Goal: Transaction & Acquisition: Purchase product/service

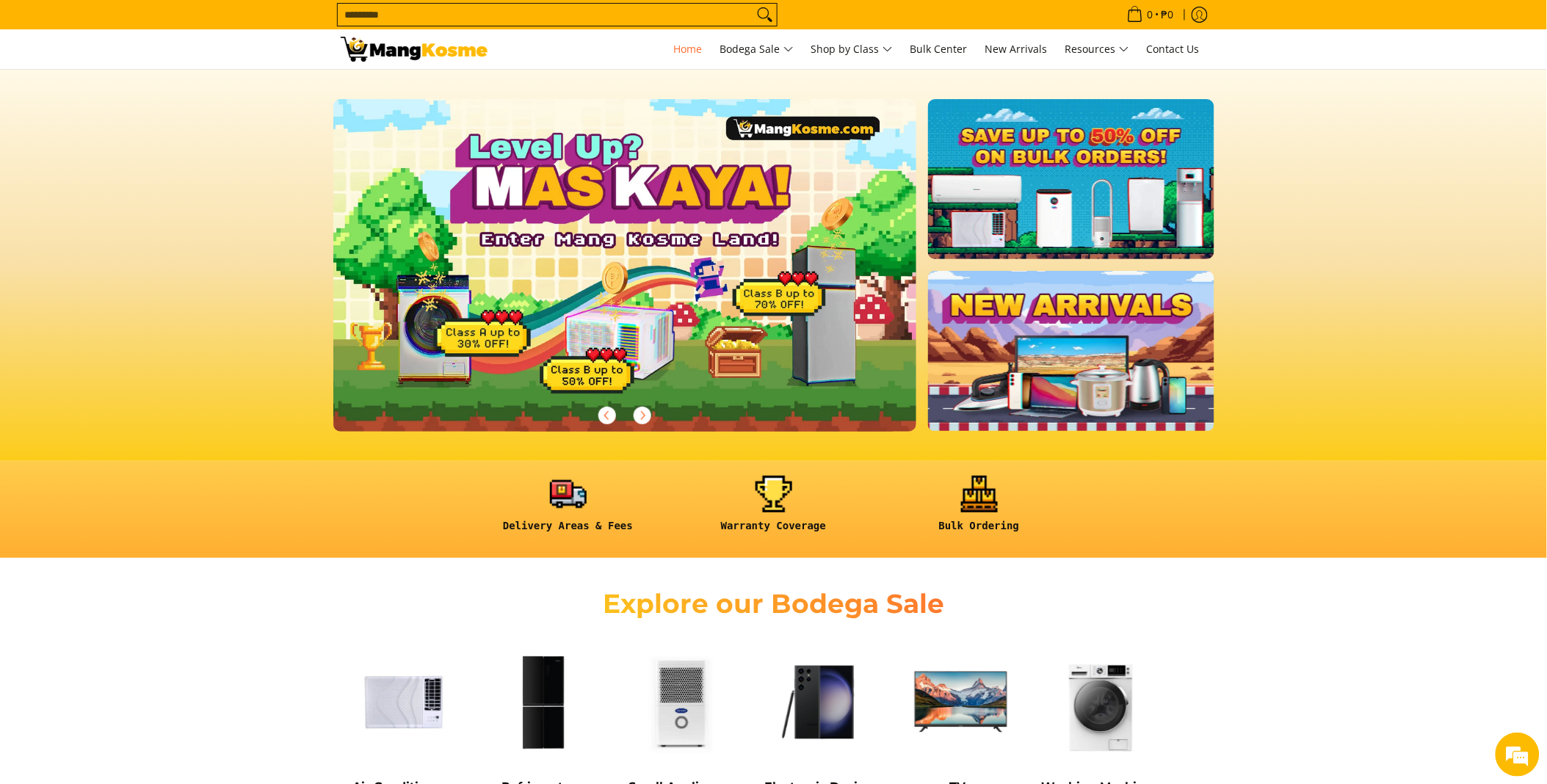
click at [560, 19] on input "Search..." at bounding box center [545, 14] width 415 height 22
click at [562, 19] on input "Search..." at bounding box center [545, 14] width 415 height 22
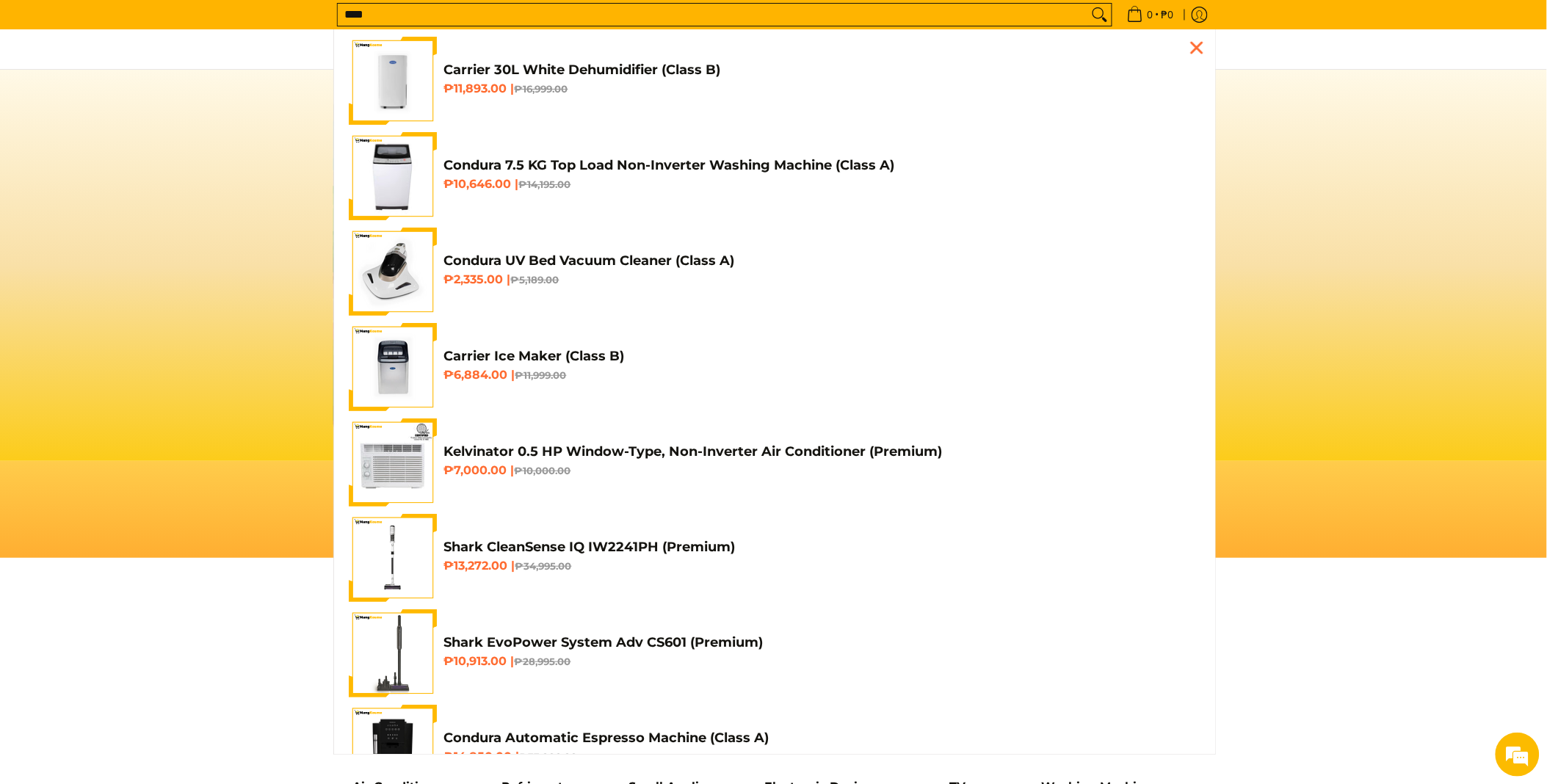
scroll to position [0, 584]
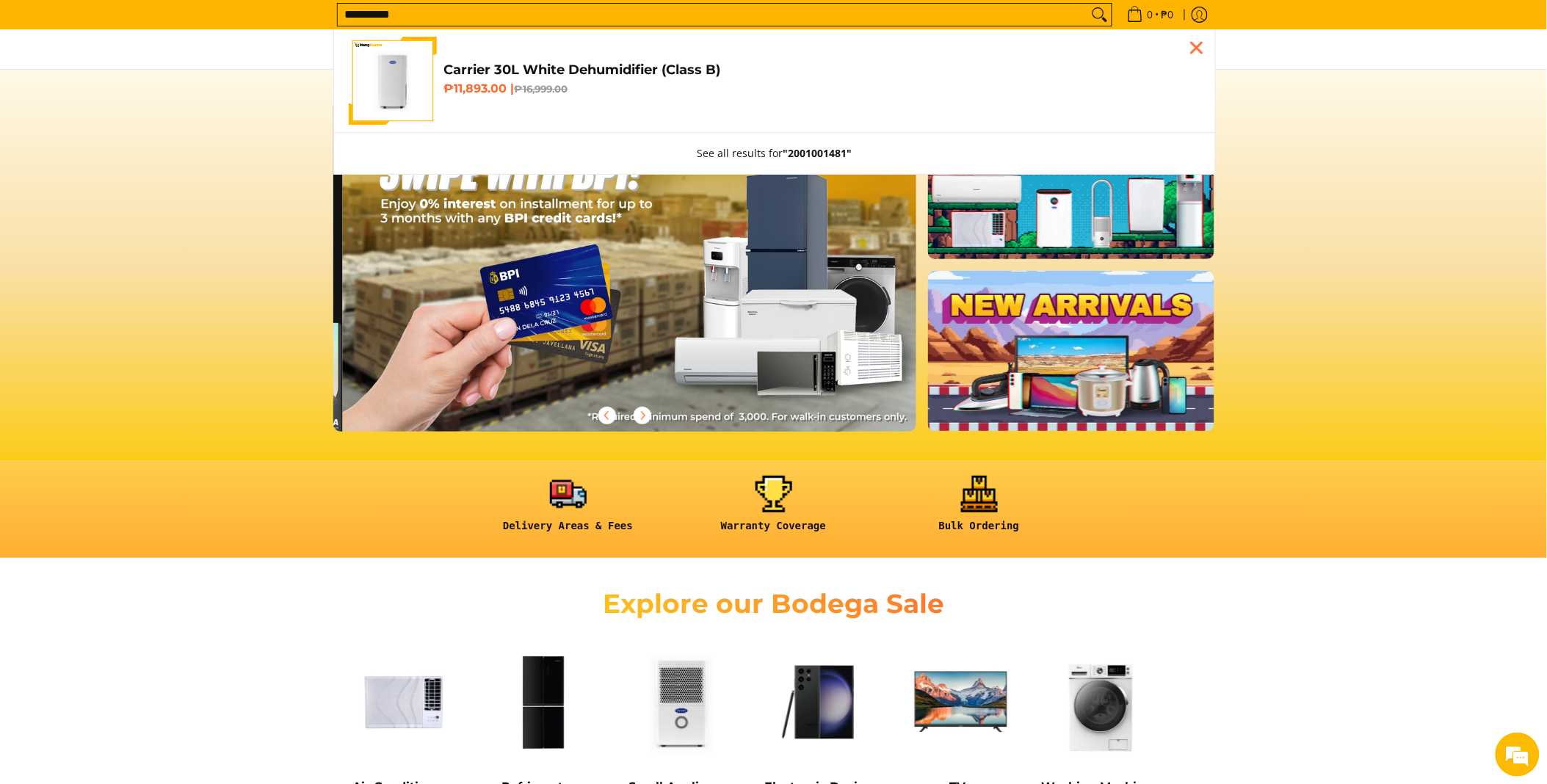
type input "**********"
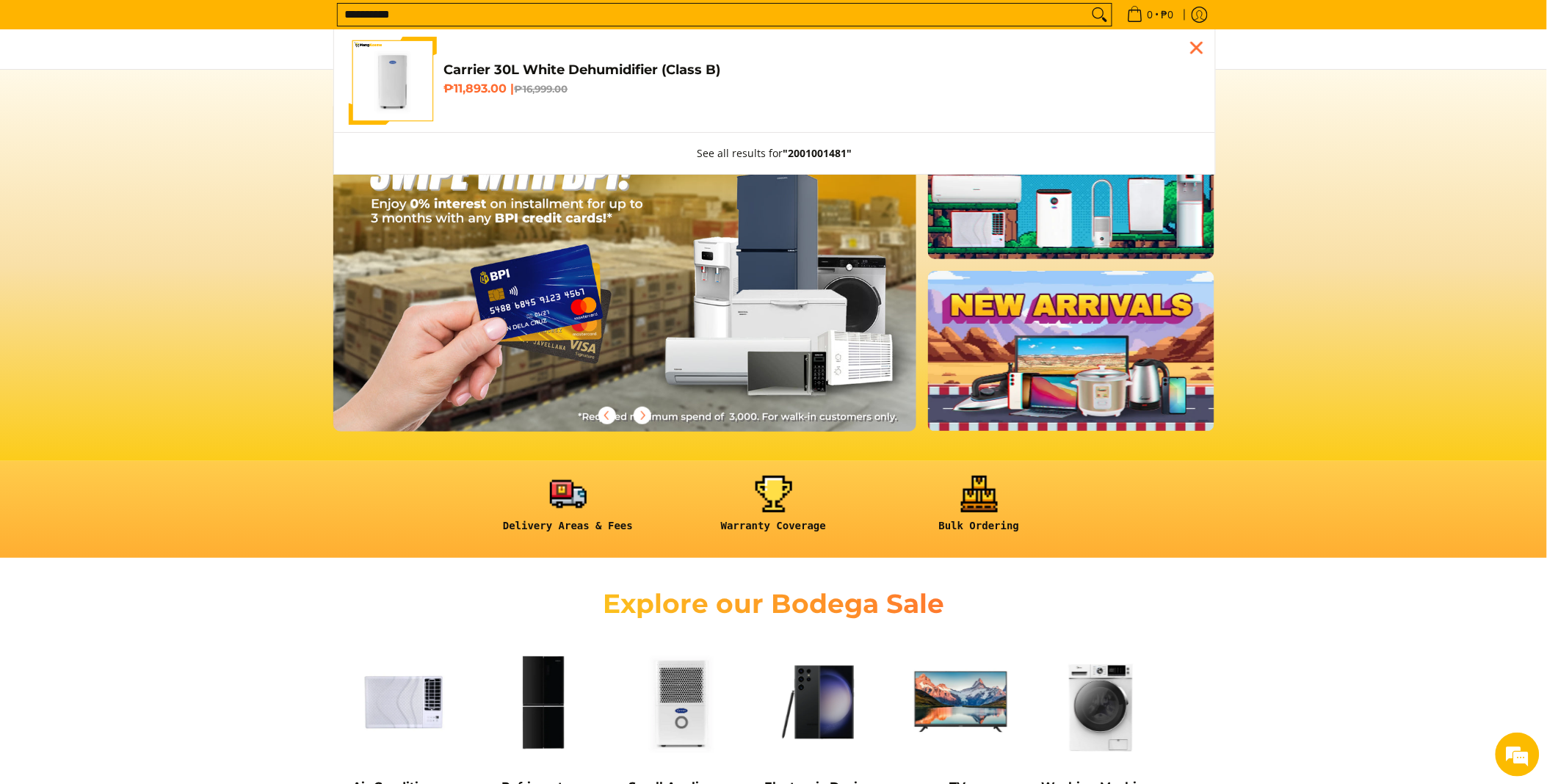
click at [571, 103] on link "Carrier 30L White Dehumidifier (Class B) ₱11,893.00 | ₱16,999.00" at bounding box center [774, 80] width 852 height 88
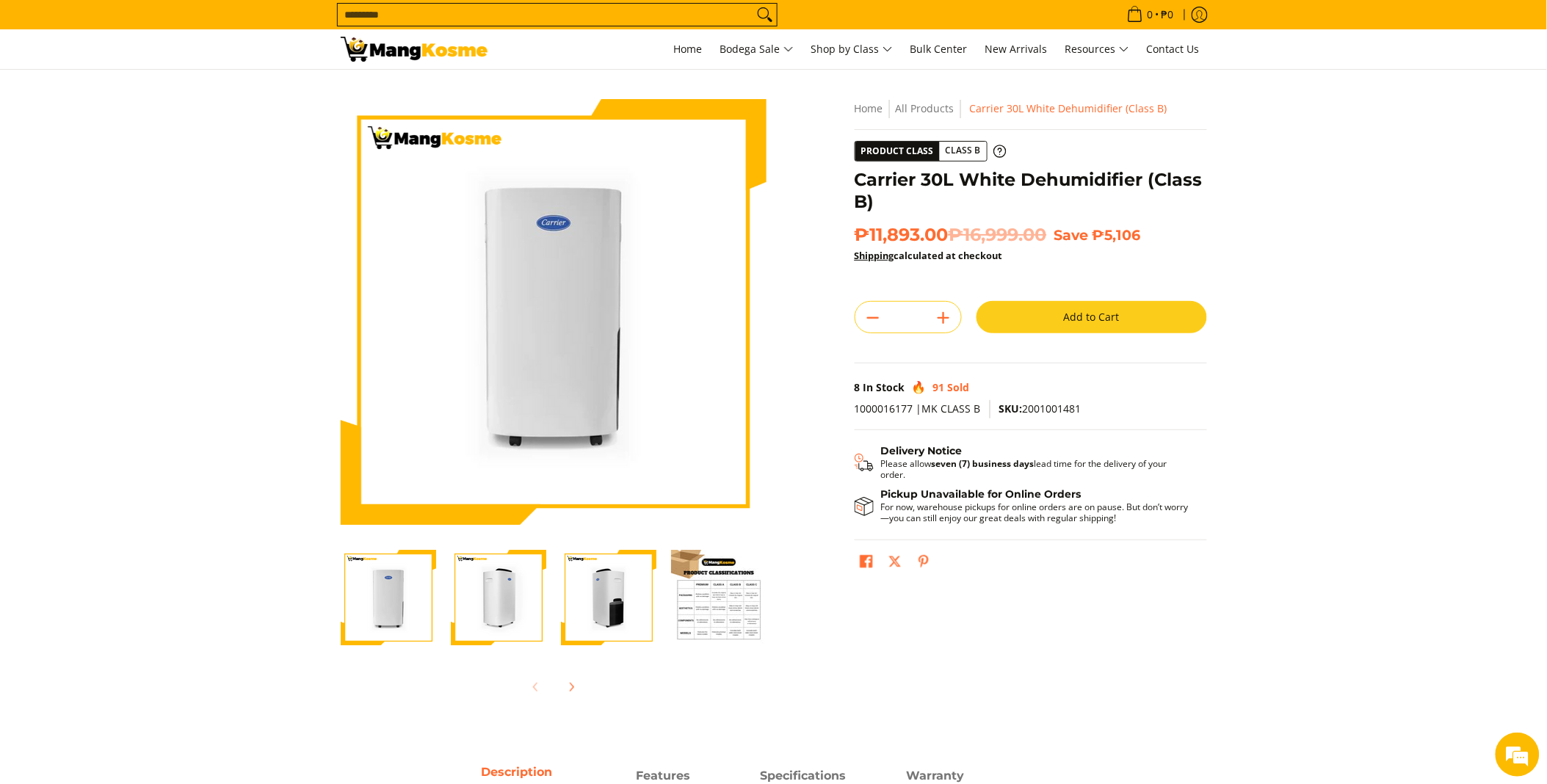
click at [1106, 323] on button "Add to Cart" at bounding box center [1091, 317] width 231 height 32
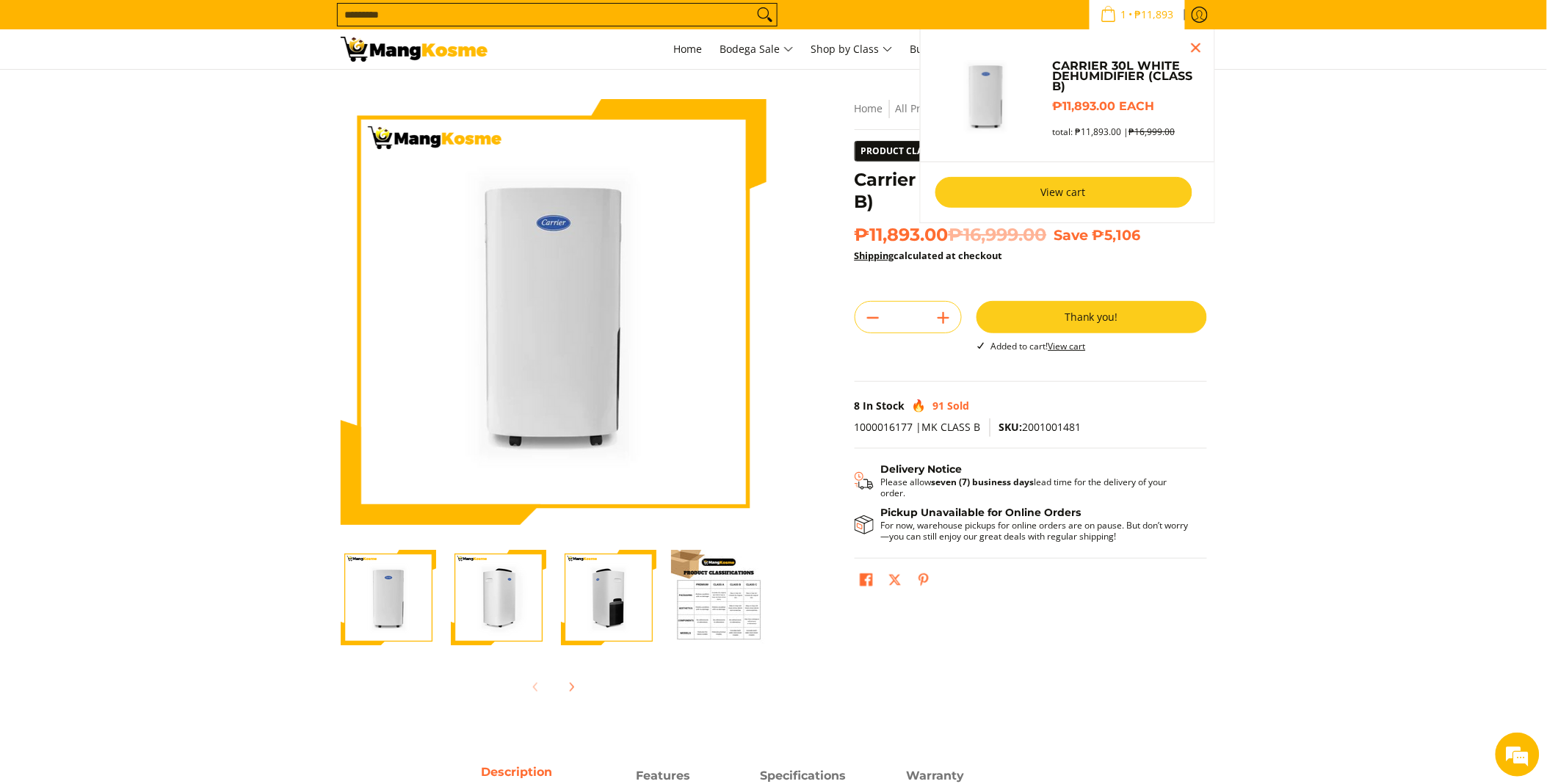
click at [1026, 190] on link "View cart" at bounding box center [1063, 193] width 257 height 31
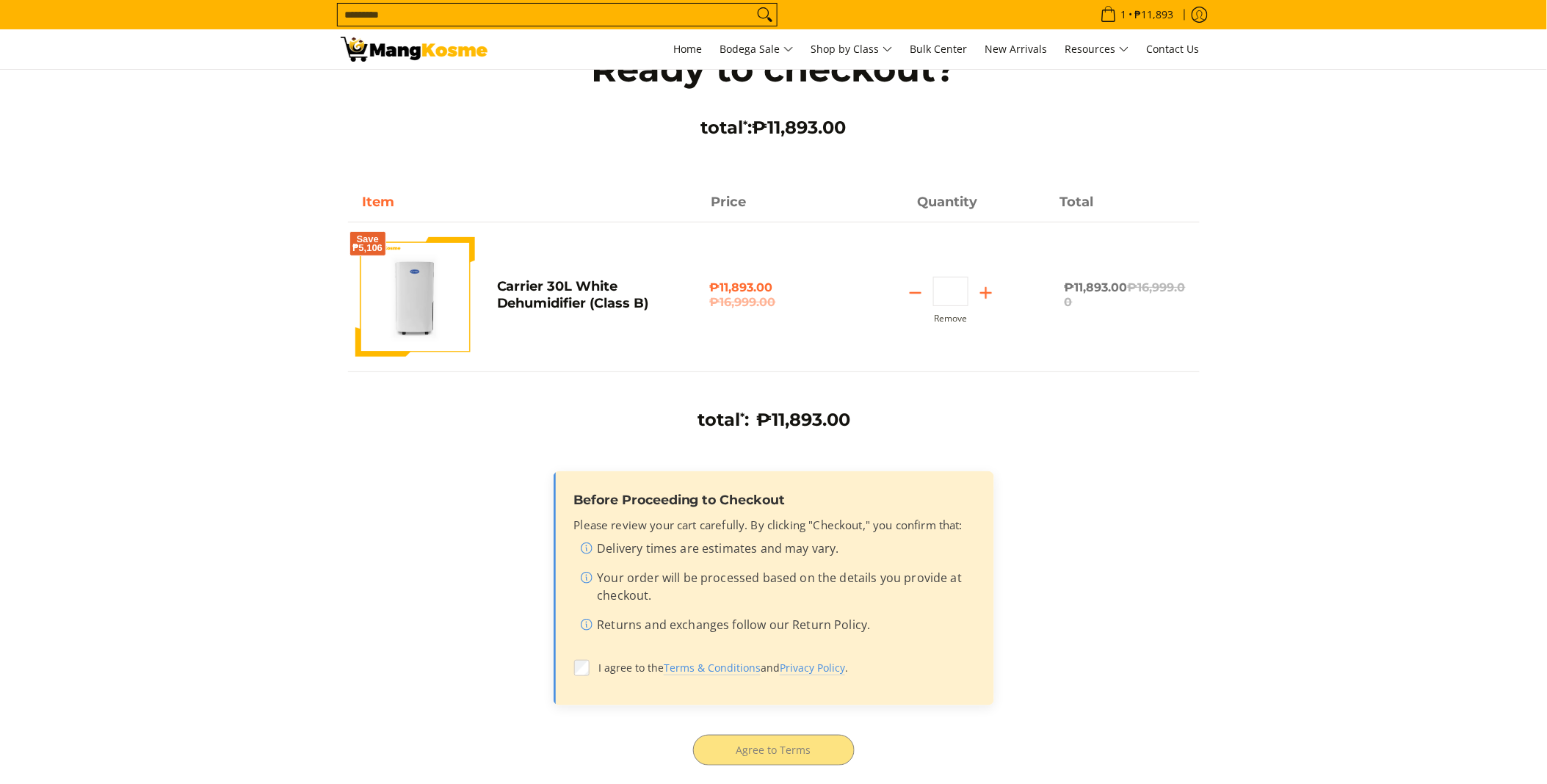
scroll to position [81, 0]
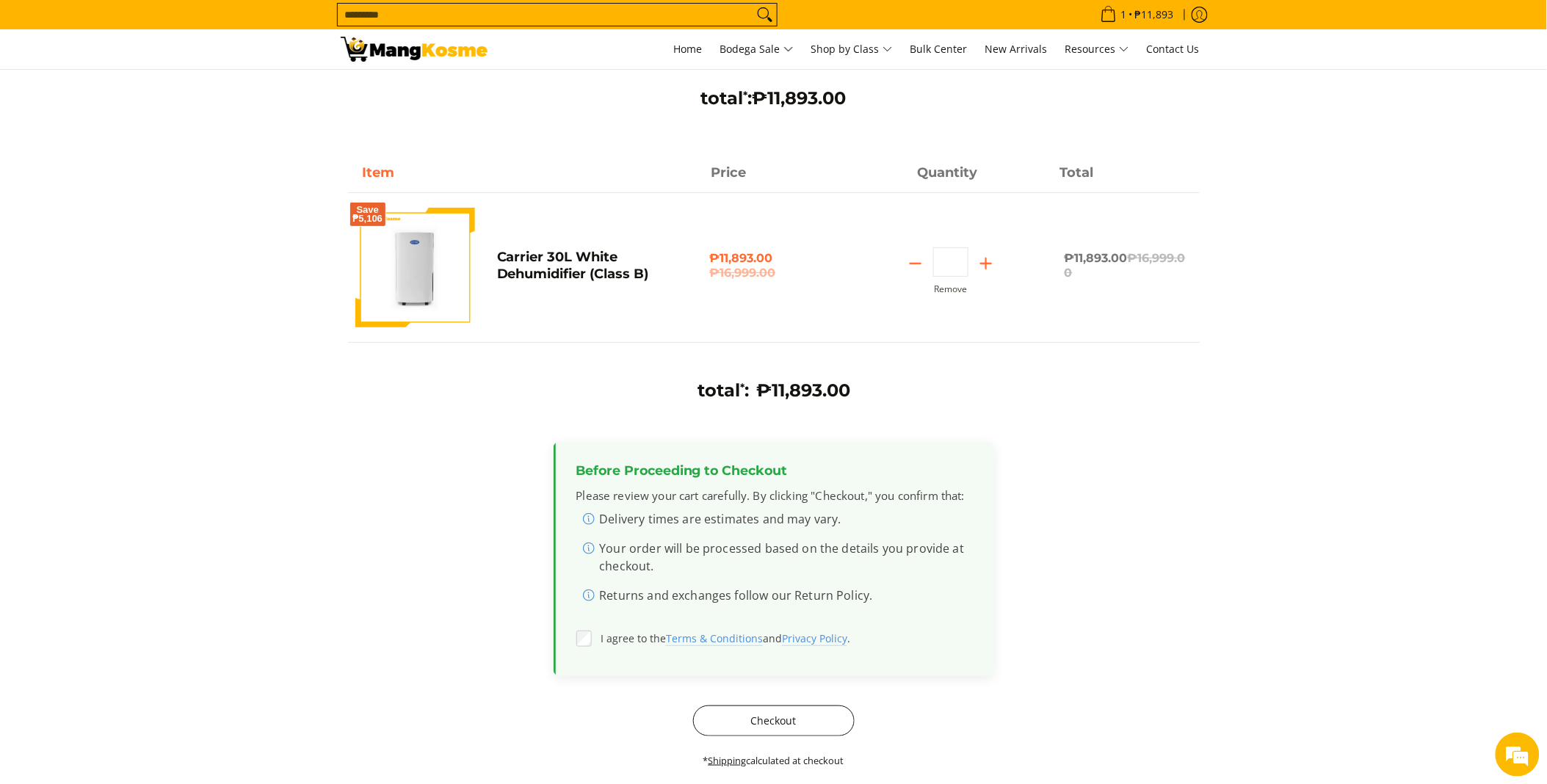
click at [789, 716] on button "Checkout" at bounding box center [774, 721] width 162 height 31
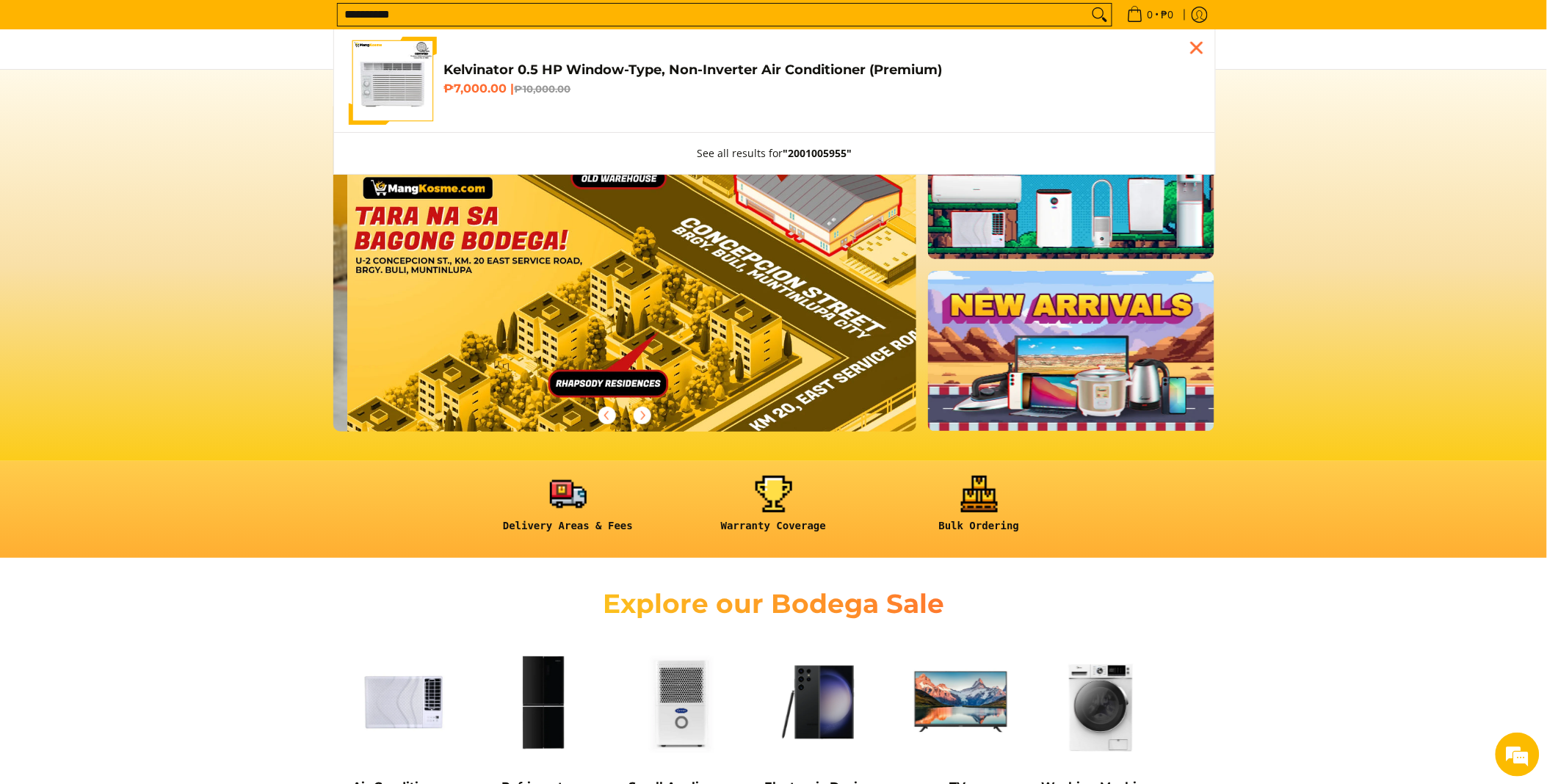
scroll to position [0, 1751]
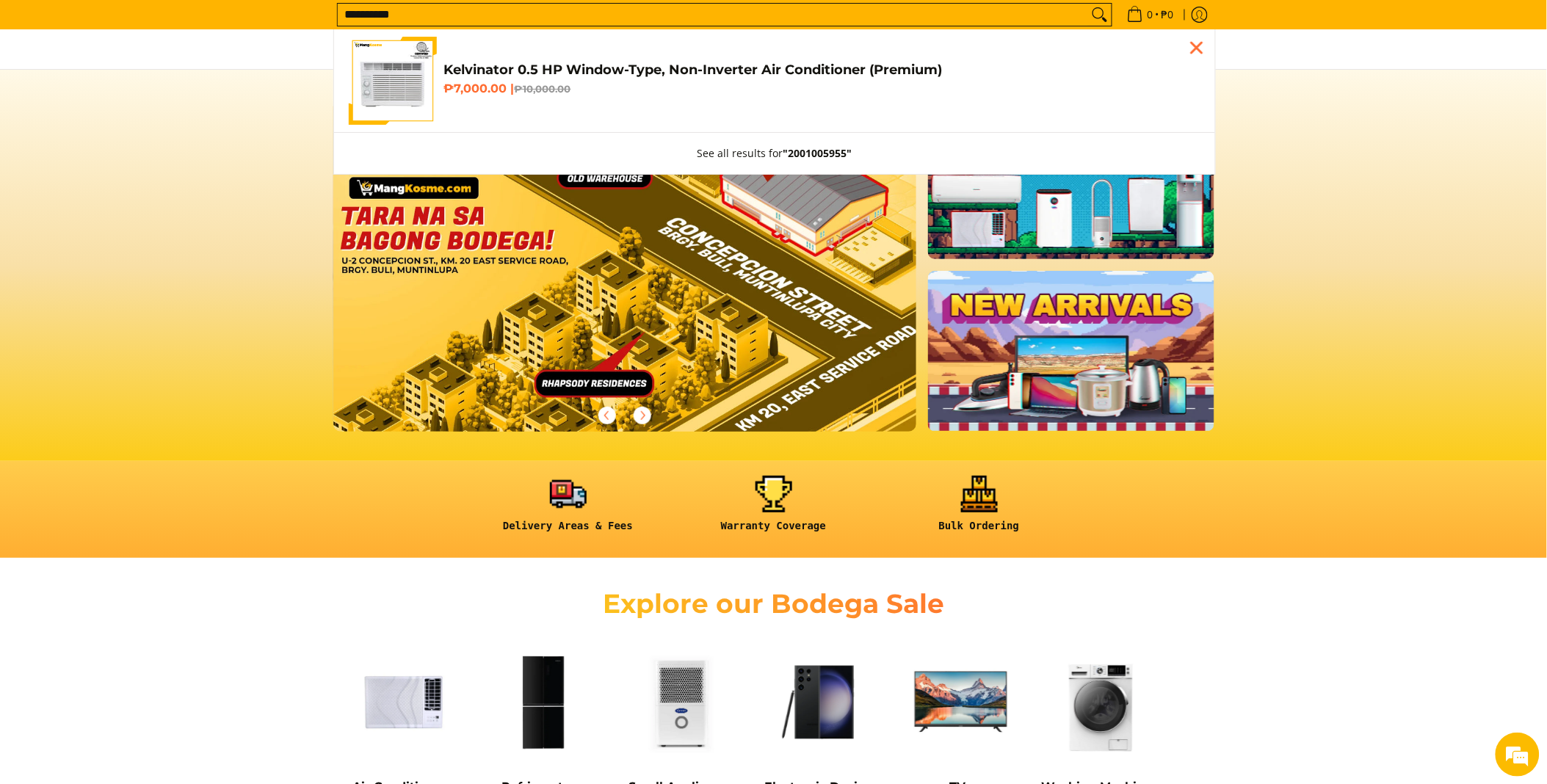
type input "**********"
click at [645, 113] on link "Kelvinator 0.5 HP Window-Type, Non-Inverter Air Conditioner (Premium) ₱7,000.00…" at bounding box center [774, 80] width 852 height 88
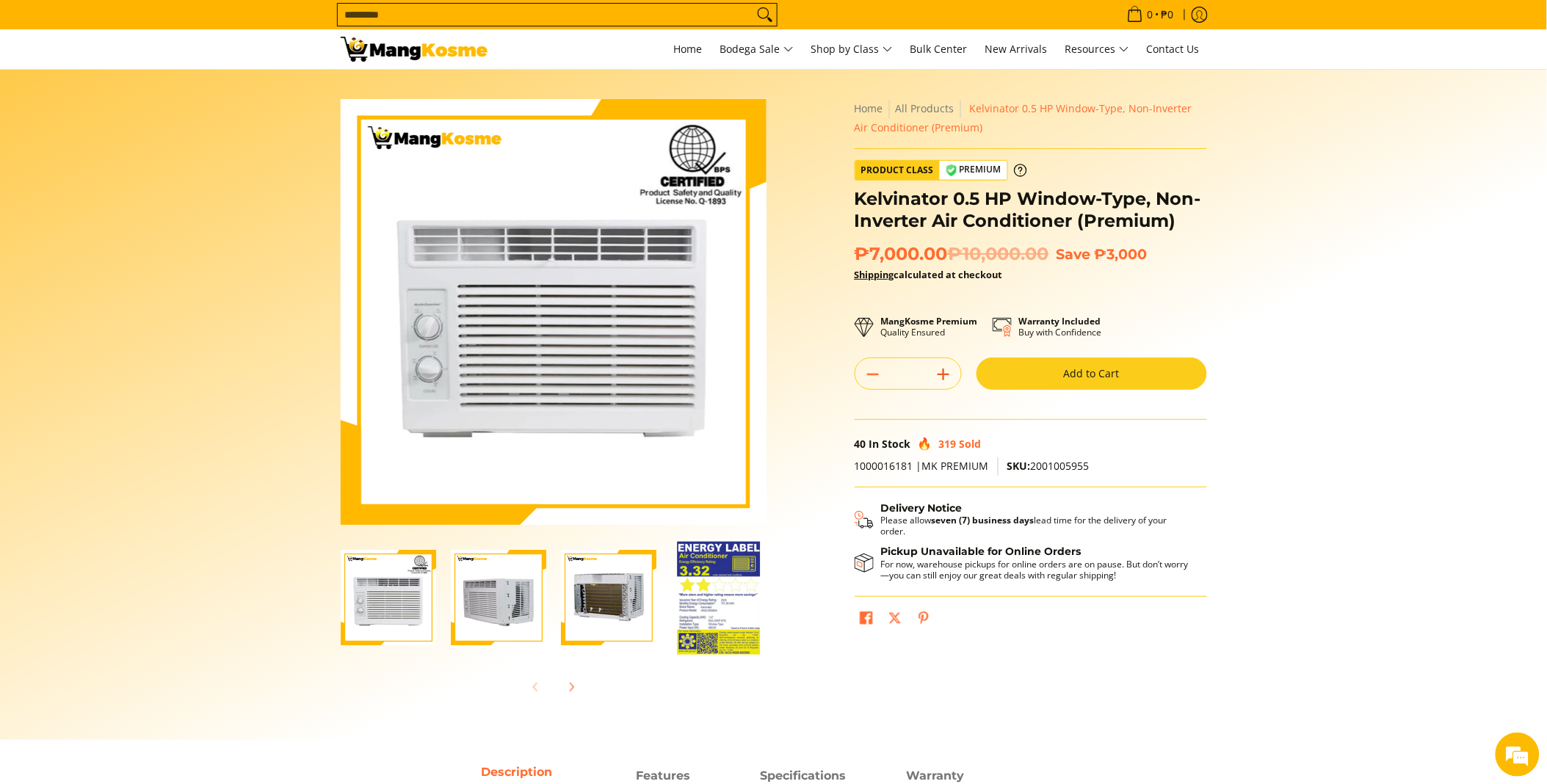
click at [950, 368] on icon "Add" at bounding box center [943, 374] width 21 height 21
type input "*"
click at [1078, 368] on button "Add to Cart" at bounding box center [1091, 373] width 231 height 32
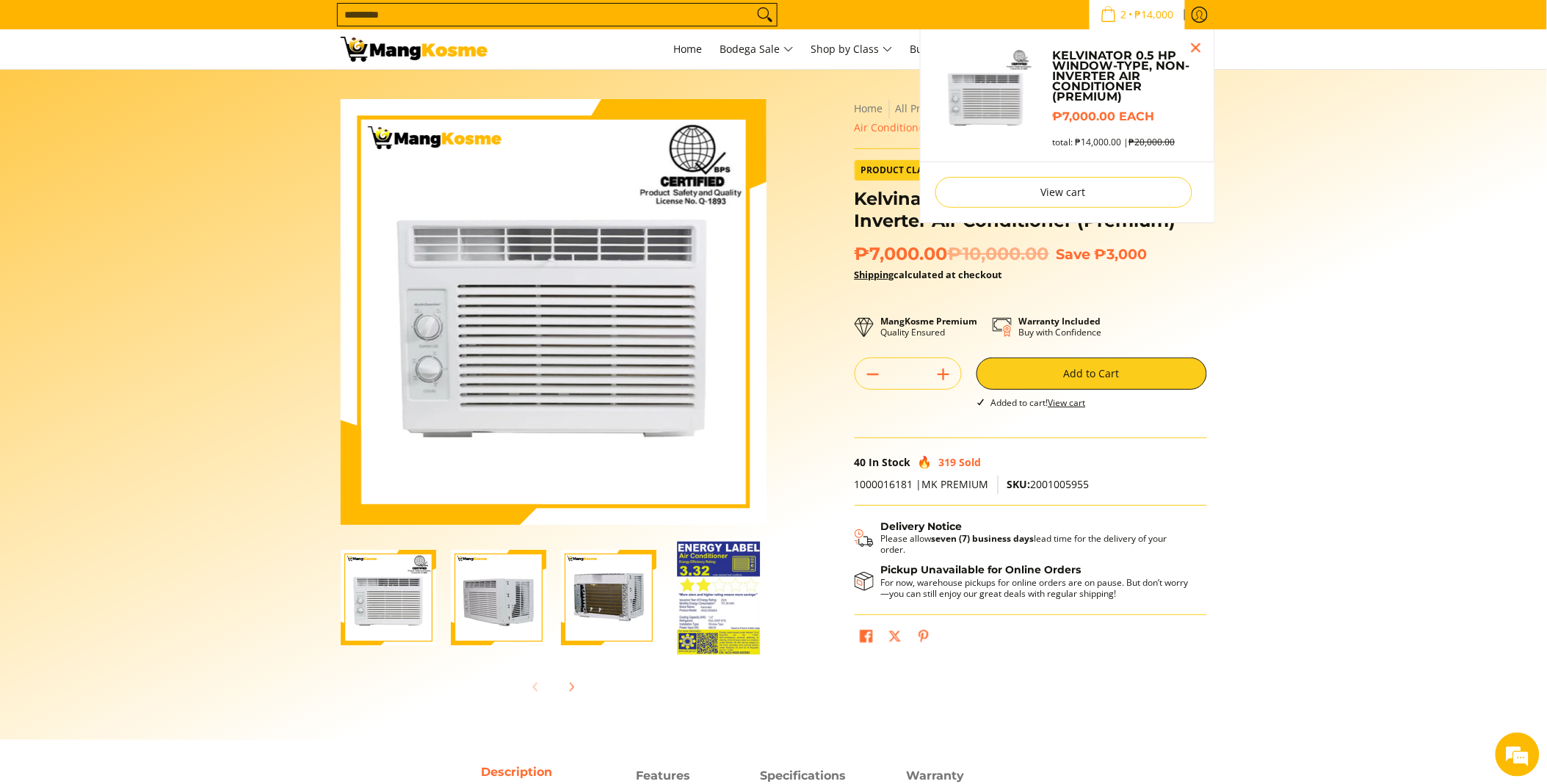
click at [934, 657] on ul at bounding box center [1031, 645] width 352 height 39
click at [1138, 17] on span "₱14,000" at bounding box center [1155, 15] width 44 height 11
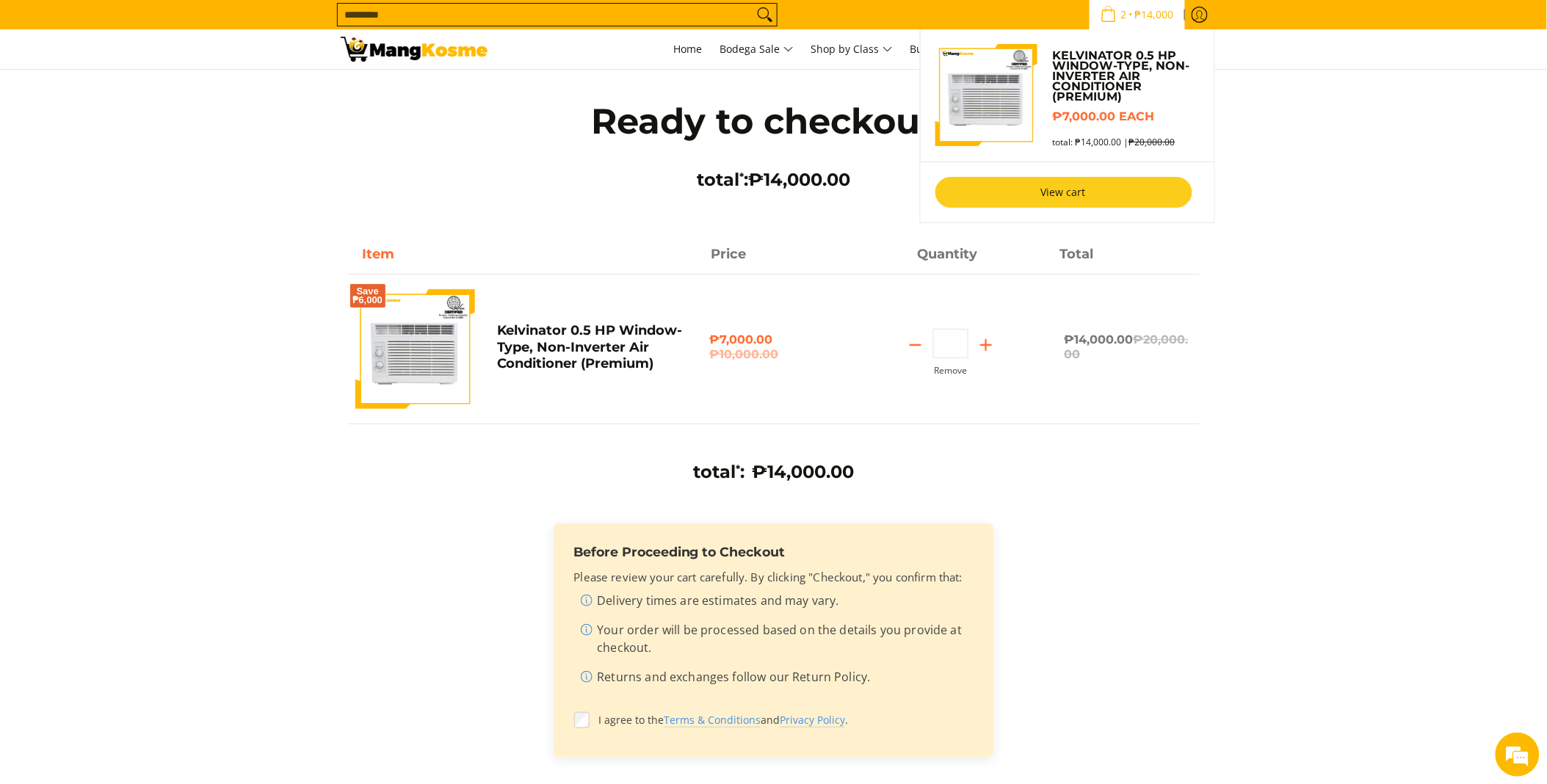
click at [1058, 190] on link "View cart" at bounding box center [1063, 193] width 257 height 31
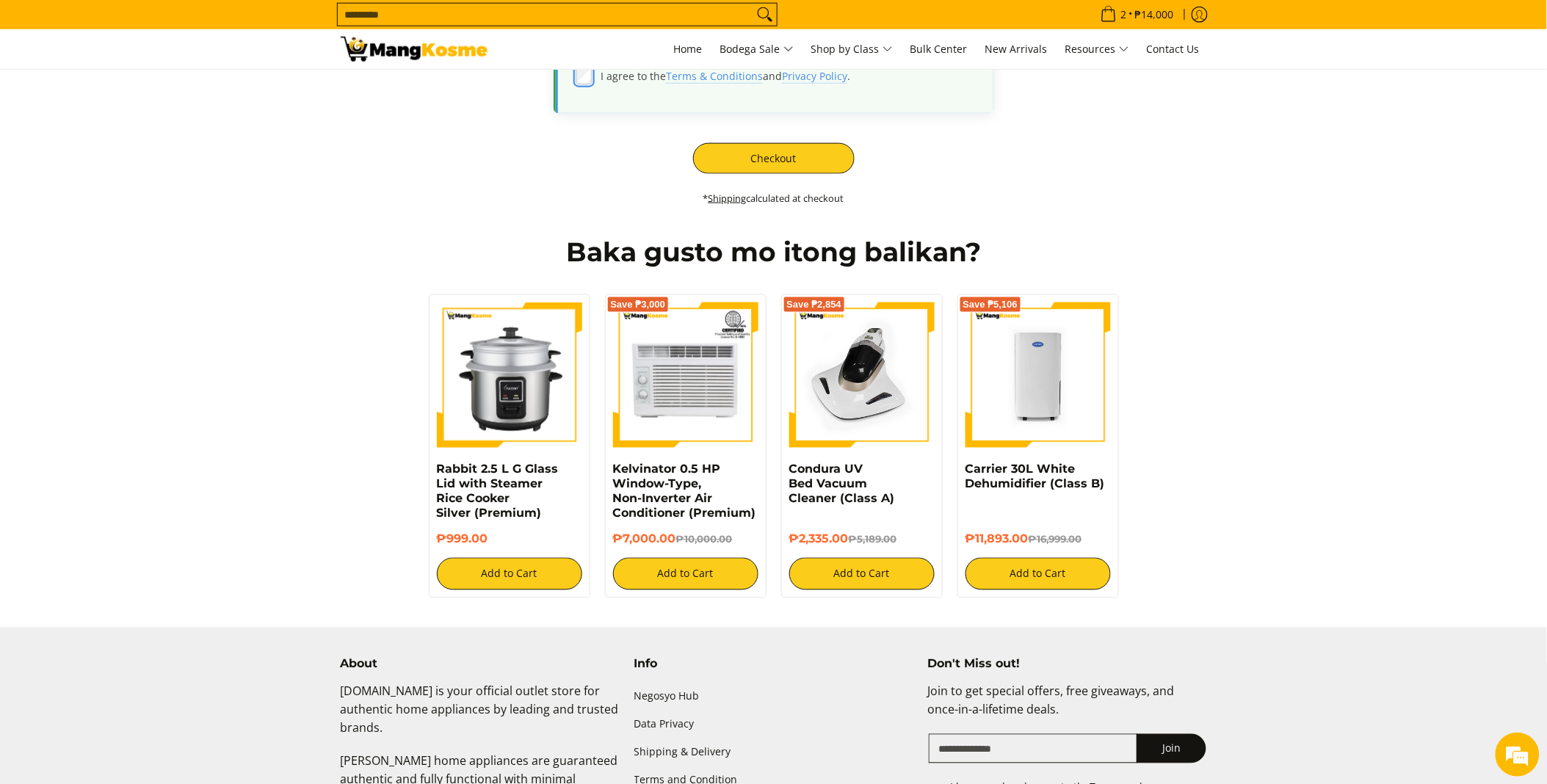
scroll to position [489, 0]
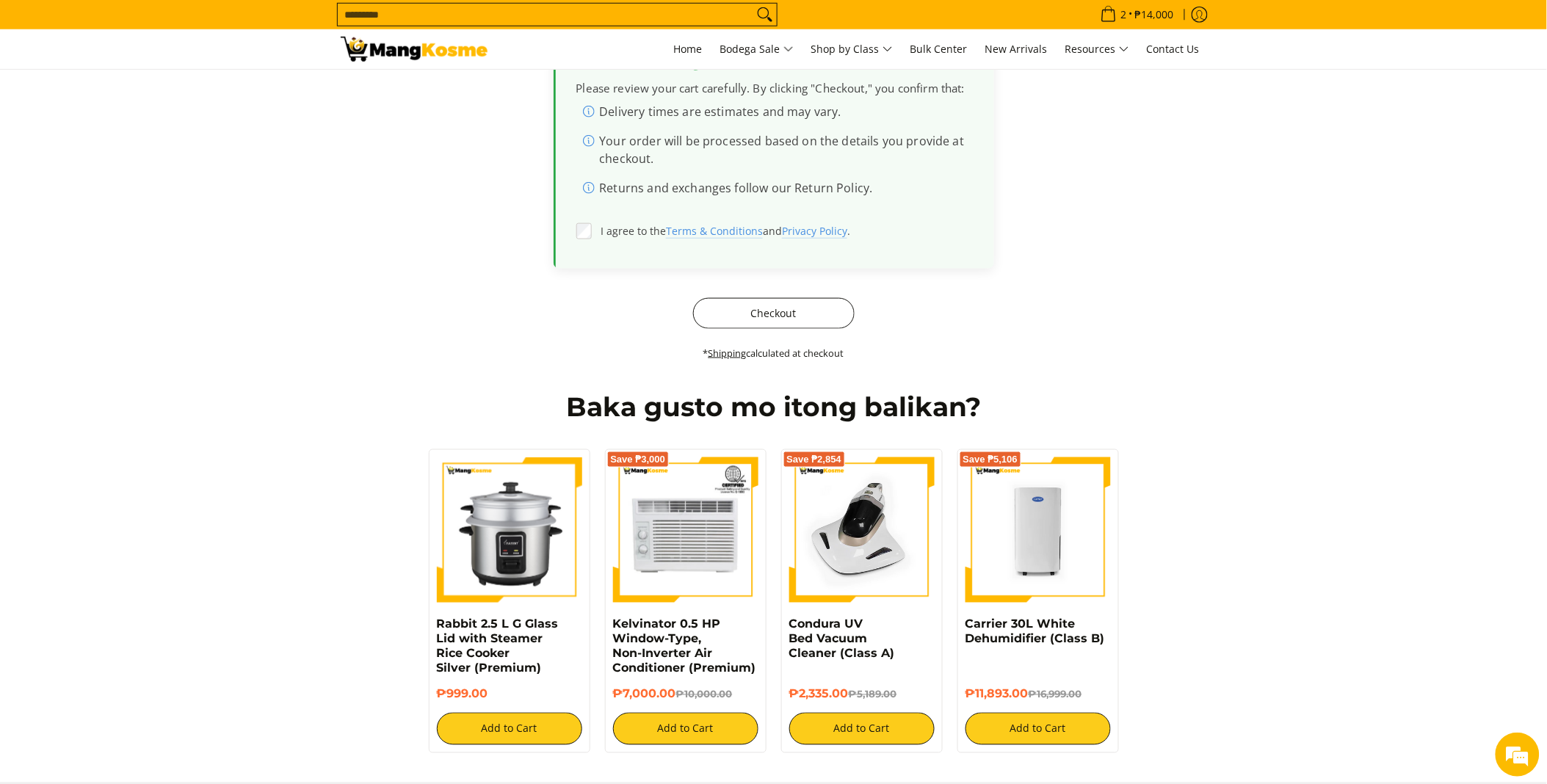
click at [782, 316] on button "Checkout" at bounding box center [774, 314] width 162 height 31
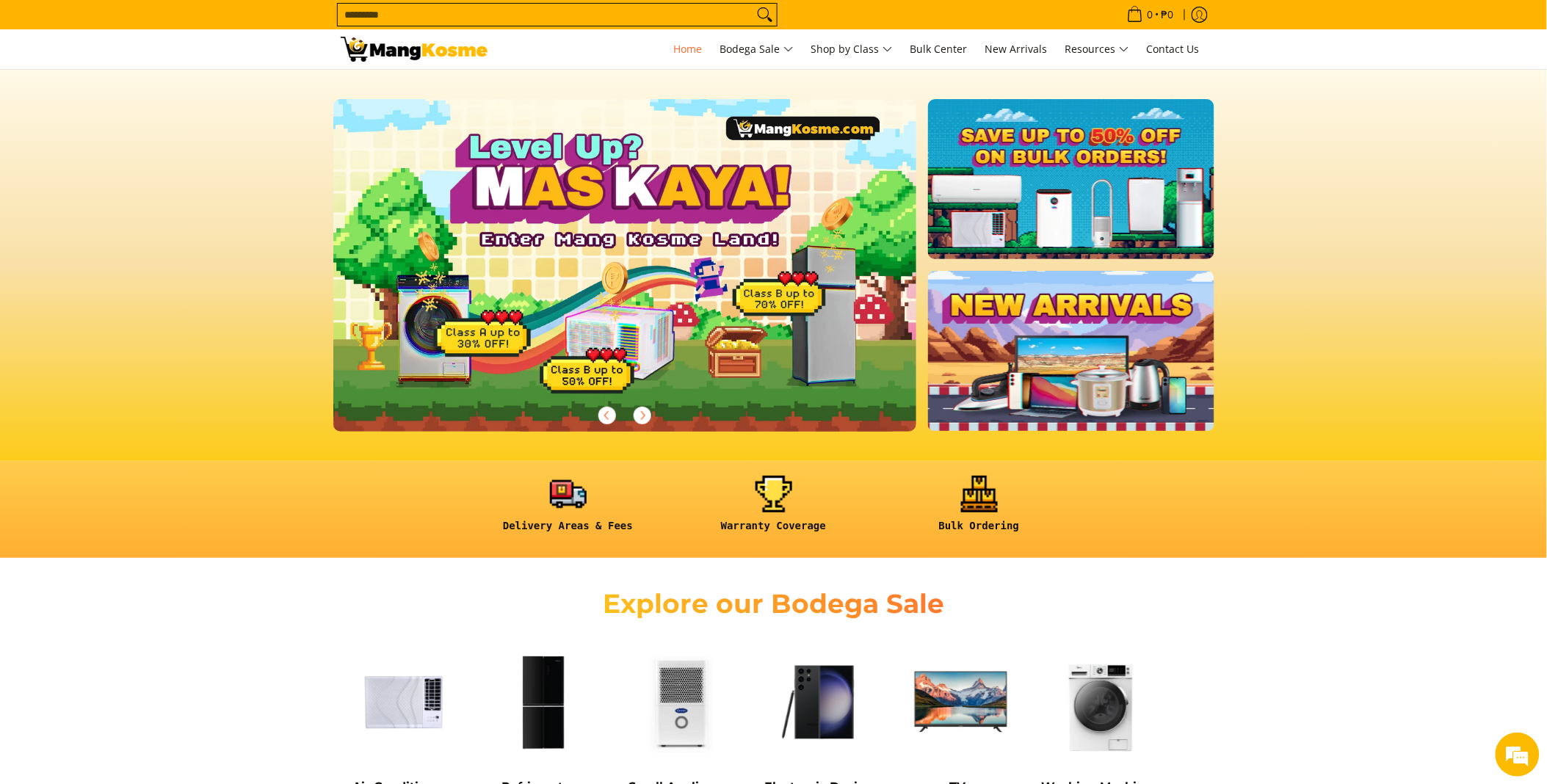
click at [414, 17] on input "Search..." at bounding box center [545, 14] width 415 height 22
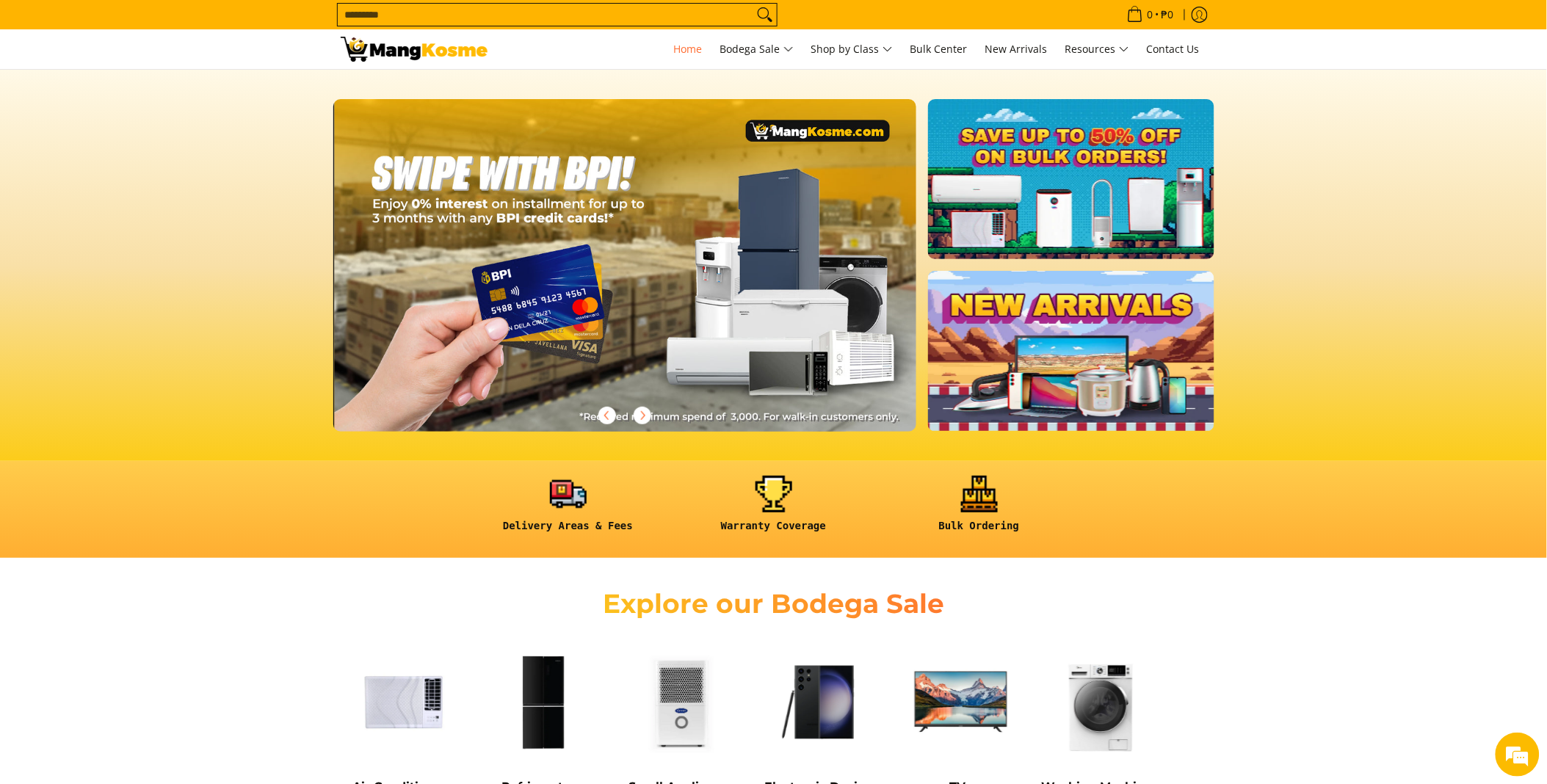
scroll to position [0, 1168]
click at [371, 5] on input "Search..." at bounding box center [545, 14] width 415 height 22
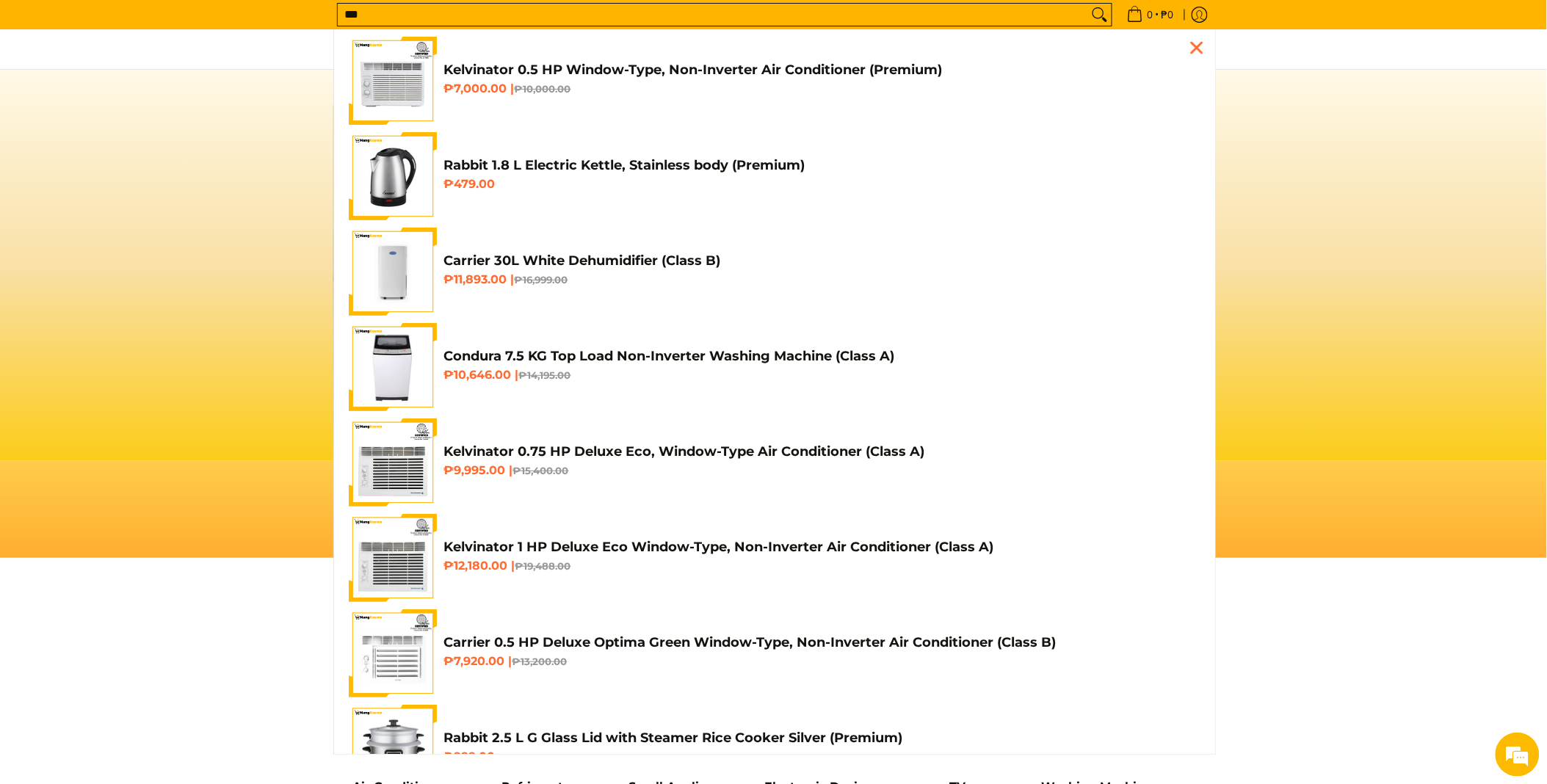
scroll to position [0, 1751]
type input "*"
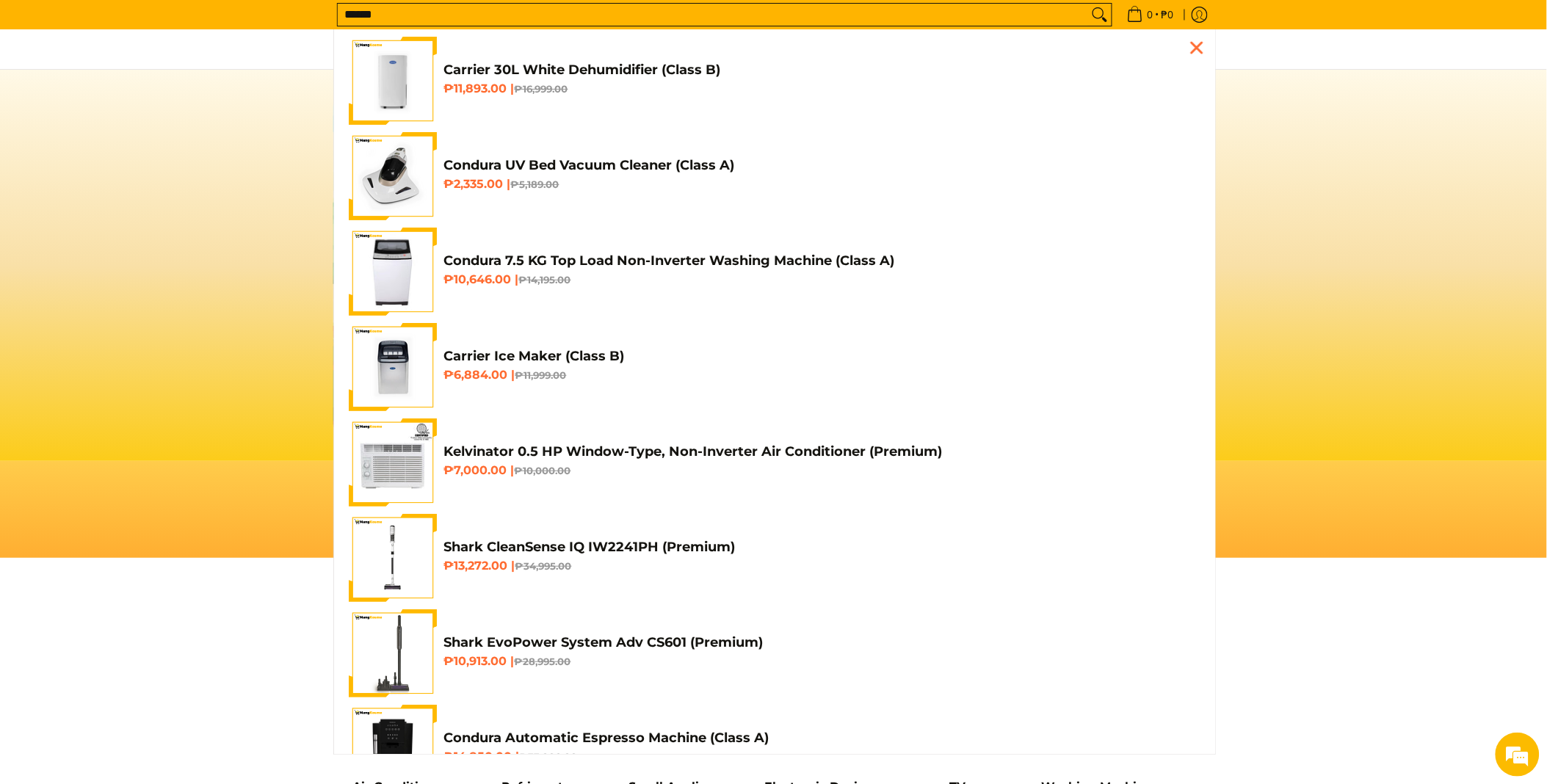
scroll to position [0, 0]
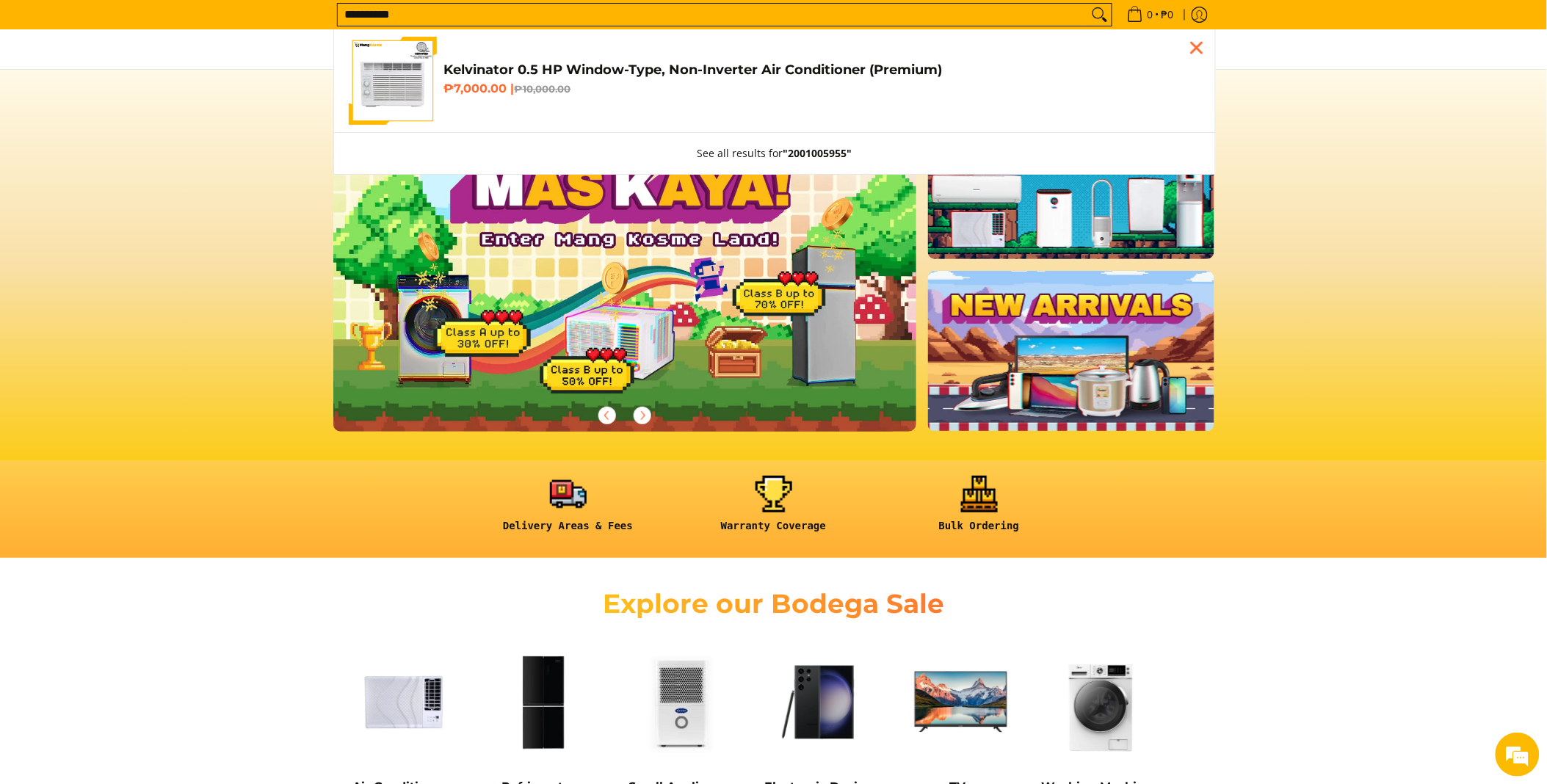
type input "**********"
click at [581, 82] on h6 "₱7,000.00 | ₱10,000.00" at bounding box center [822, 89] width 756 height 15
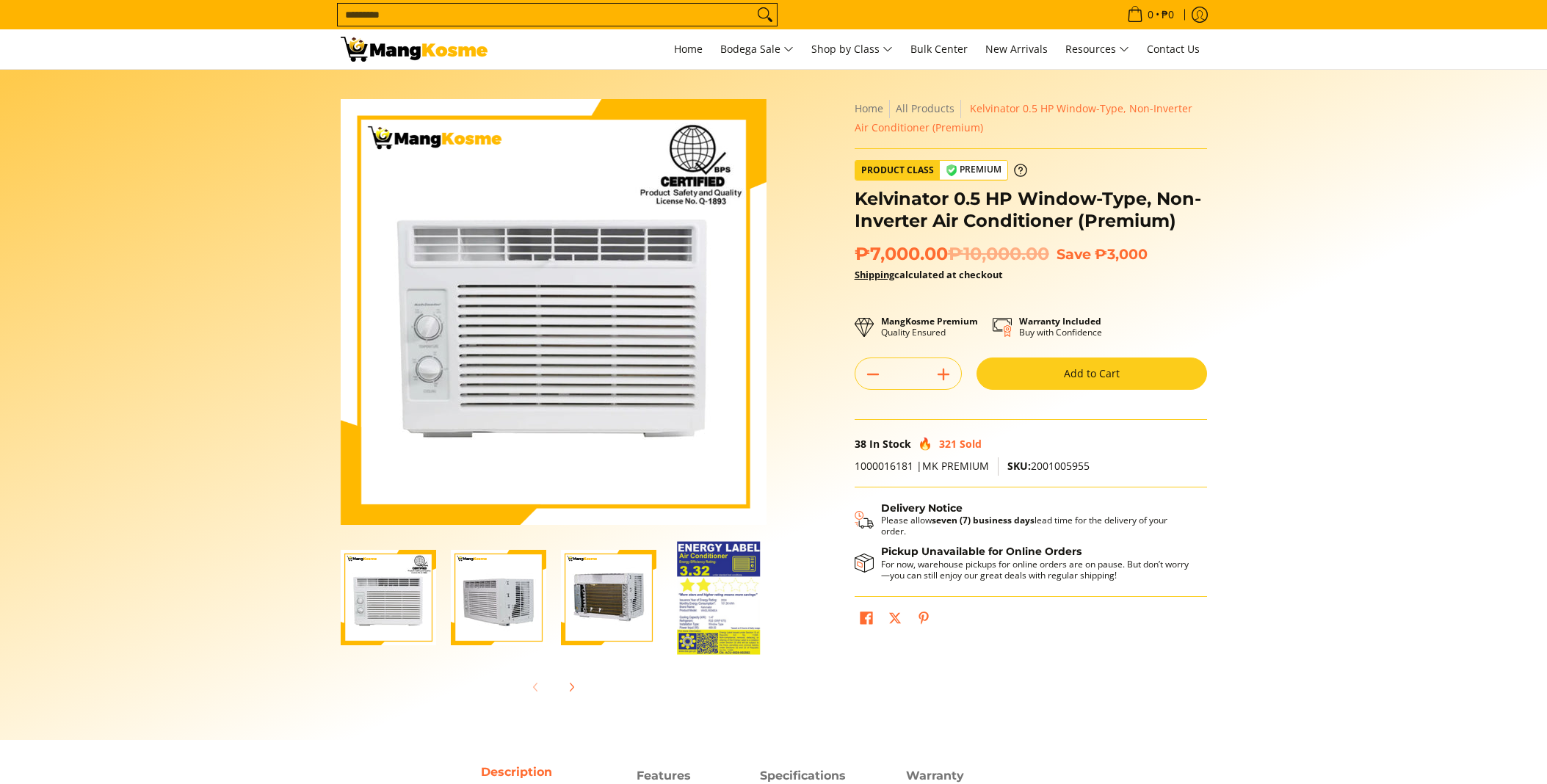
click at [939, 374] on icon "Add" at bounding box center [943, 374] width 21 height 21
type input "*"
click at [1038, 361] on button "Add to Cart" at bounding box center [1091, 373] width 231 height 32
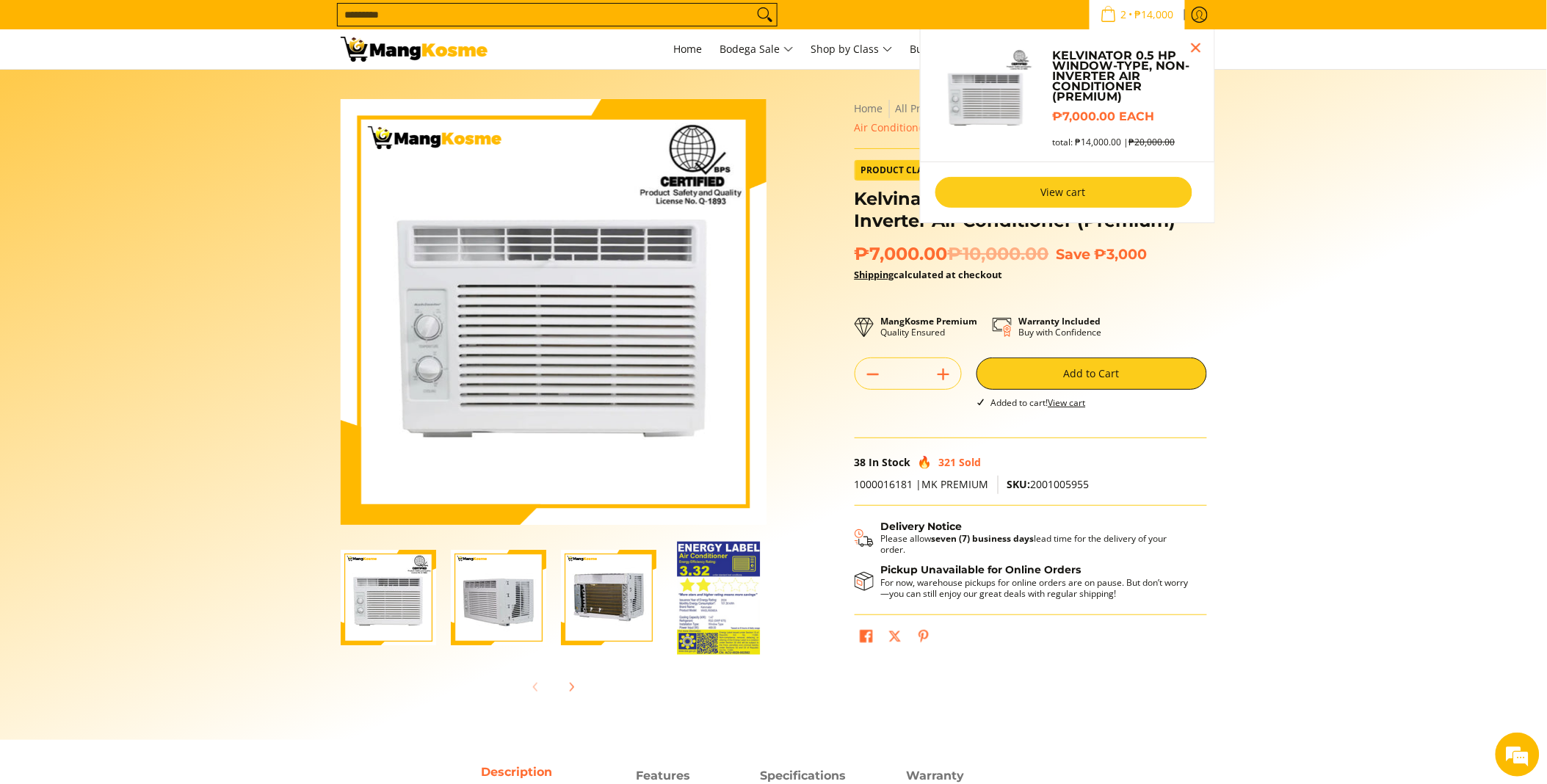
click at [1113, 204] on link "View cart" at bounding box center [1063, 193] width 257 height 31
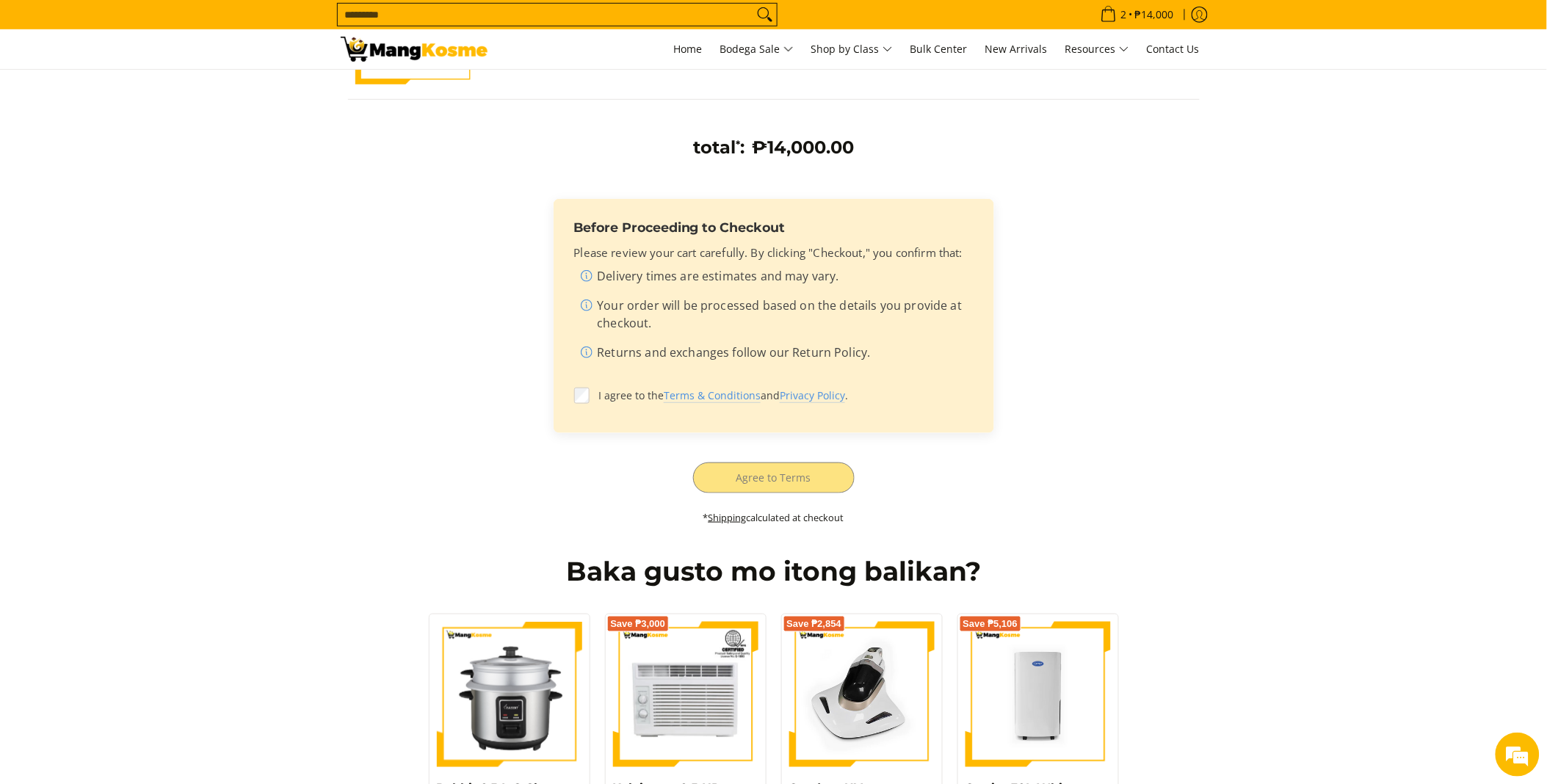
scroll to position [326, 0]
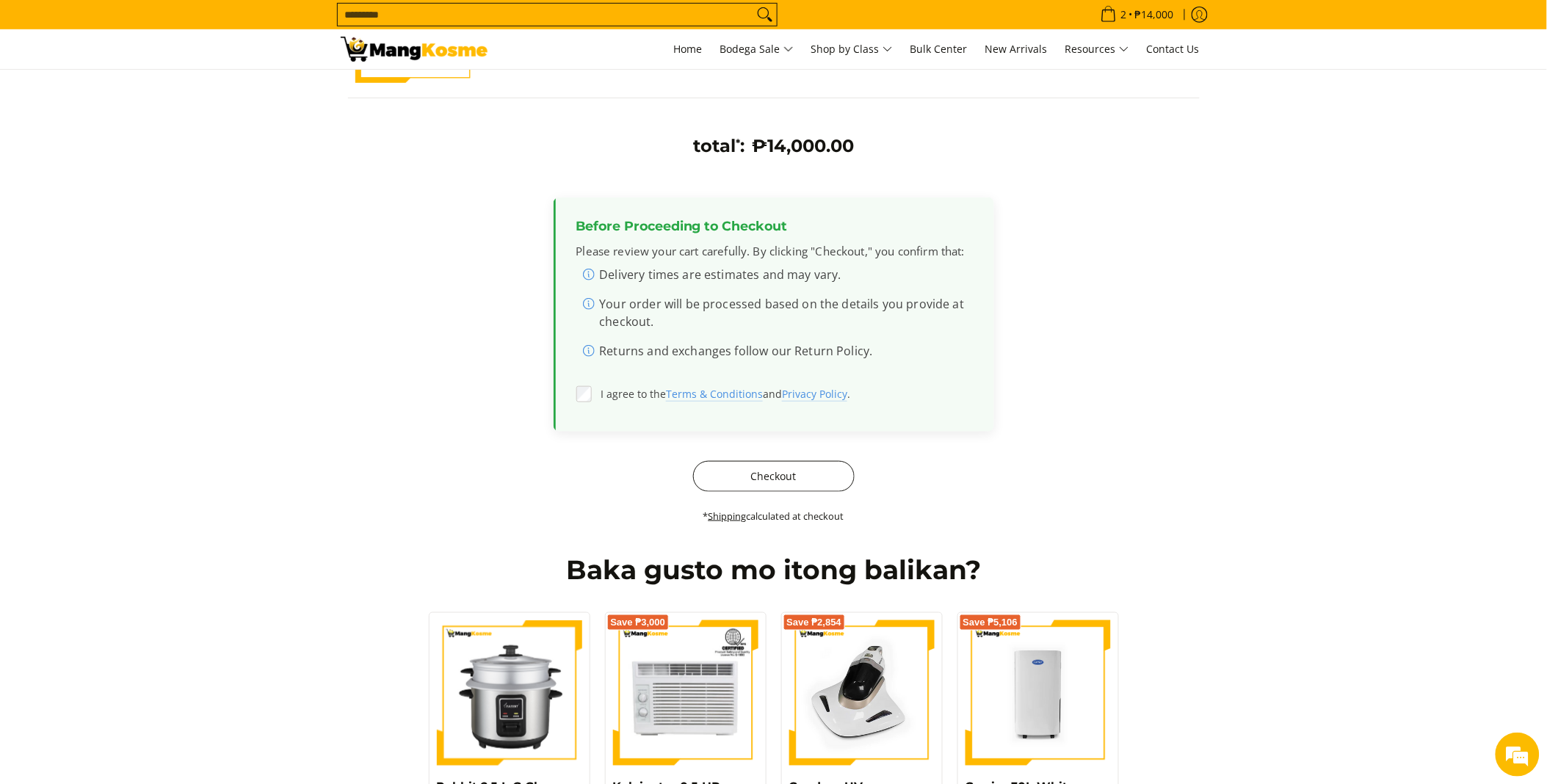
click at [796, 474] on button "Checkout" at bounding box center [774, 477] width 162 height 31
